Goal: Task Accomplishment & Management: Use online tool/utility

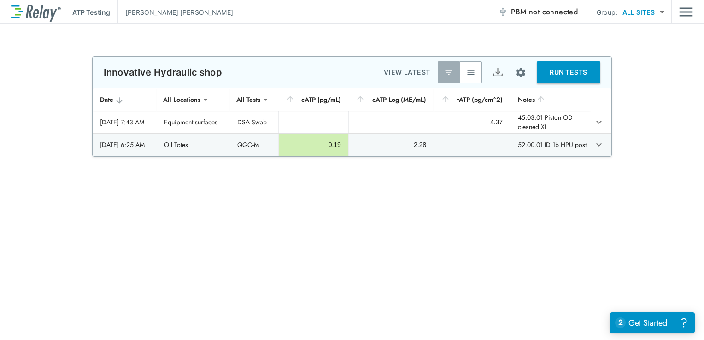
click at [474, 71] on img "button" at bounding box center [470, 72] width 9 height 9
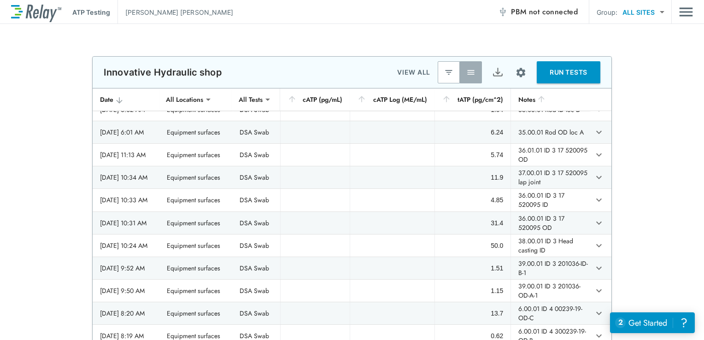
scroll to position [1080, 0]
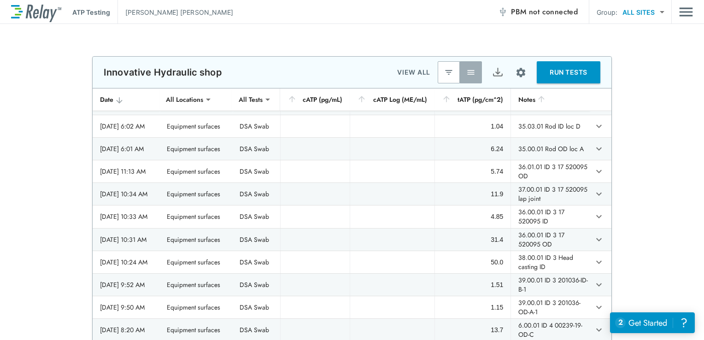
click at [538, 98] on icon "sticky table" at bounding box center [541, 98] width 9 height 9
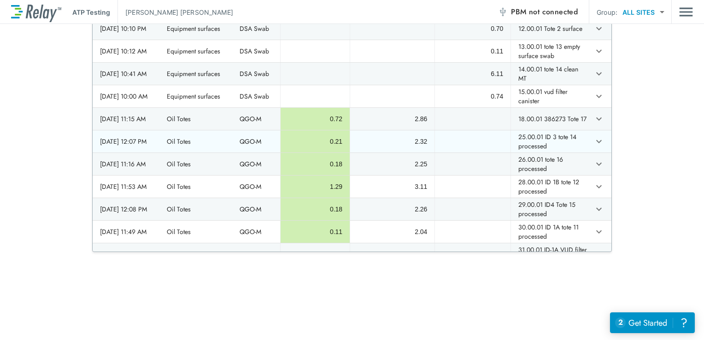
scroll to position [251, 0]
